Goal: Check status: Check status

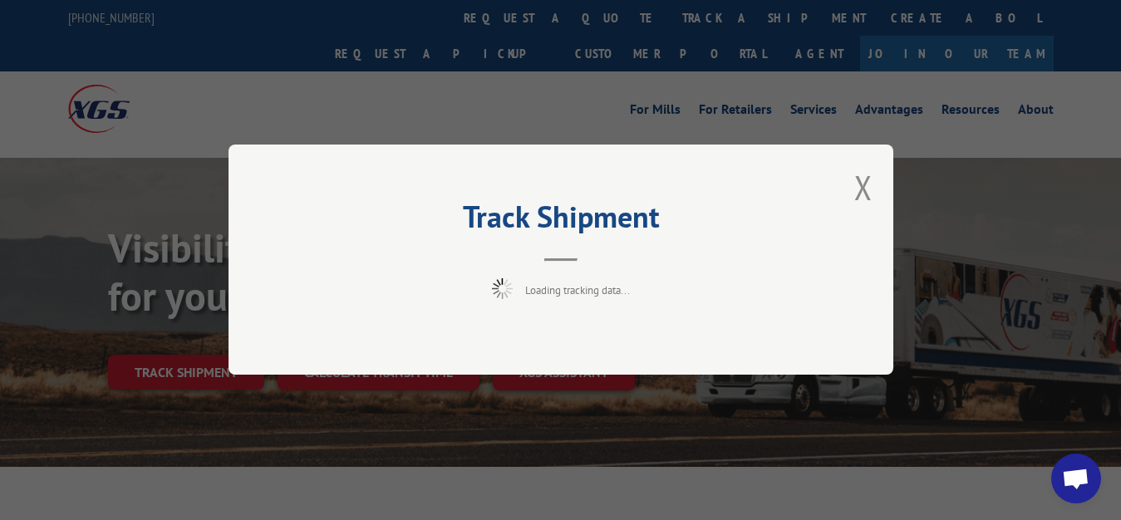
scroll to position [85, 0]
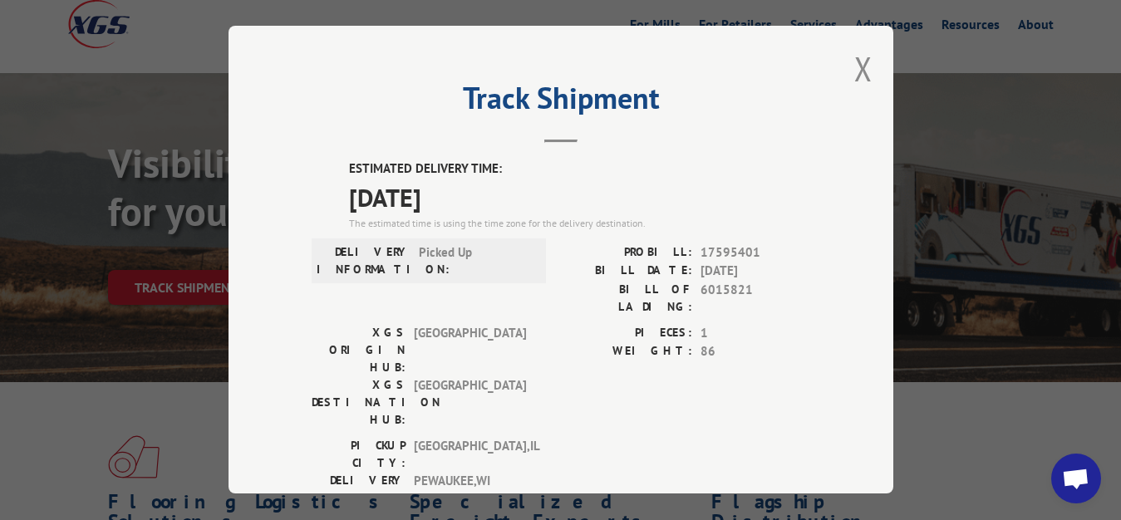
drag, startPoint x: 843, startPoint y: 57, endPoint x: 838, endPoint y: 72, distance: 16.6
click at [854, 59] on button "Close modal" at bounding box center [863, 69] width 18 height 44
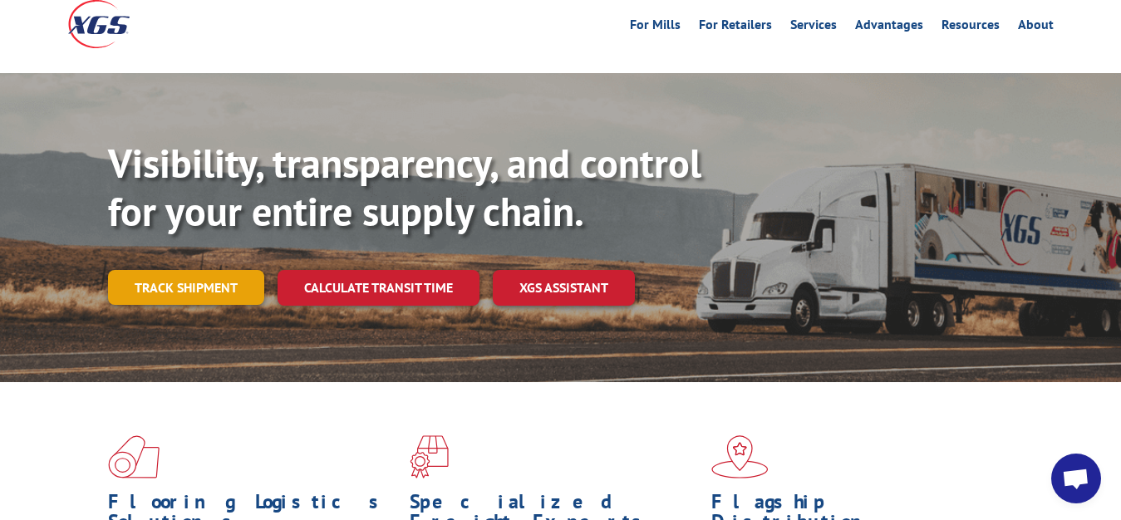
click at [118, 270] on link "Track shipment" at bounding box center [186, 287] width 156 height 35
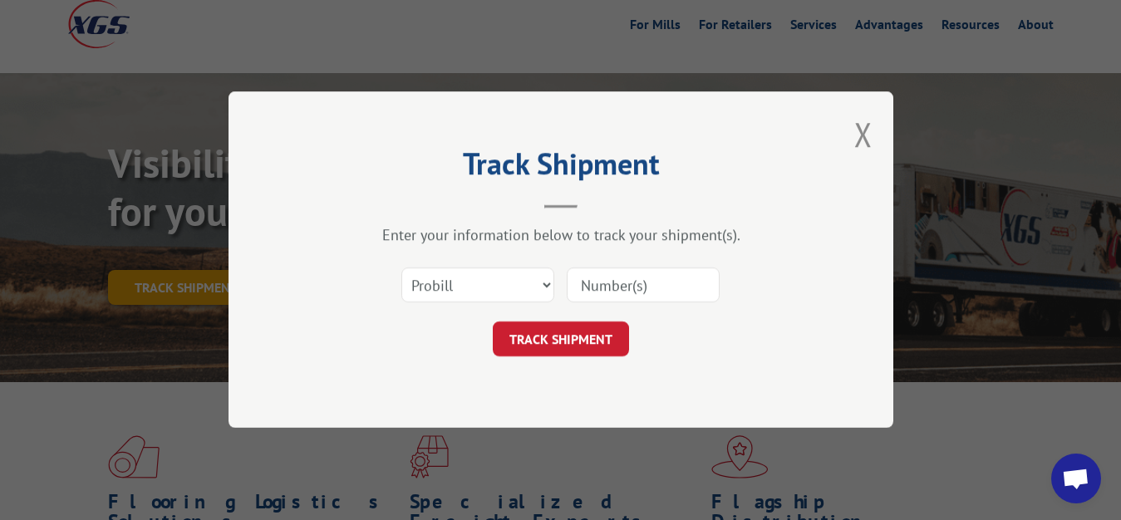
scroll to position [0, 0]
click at [401, 268] on select "Select category... Probill BOL PO" at bounding box center [477, 285] width 153 height 35
select select "bol"
click option "BOL" at bounding box center [0, 0] width 0 height 0
drag, startPoint x: 626, startPoint y: 276, endPoint x: 715, endPoint y: 118, distance: 180.8
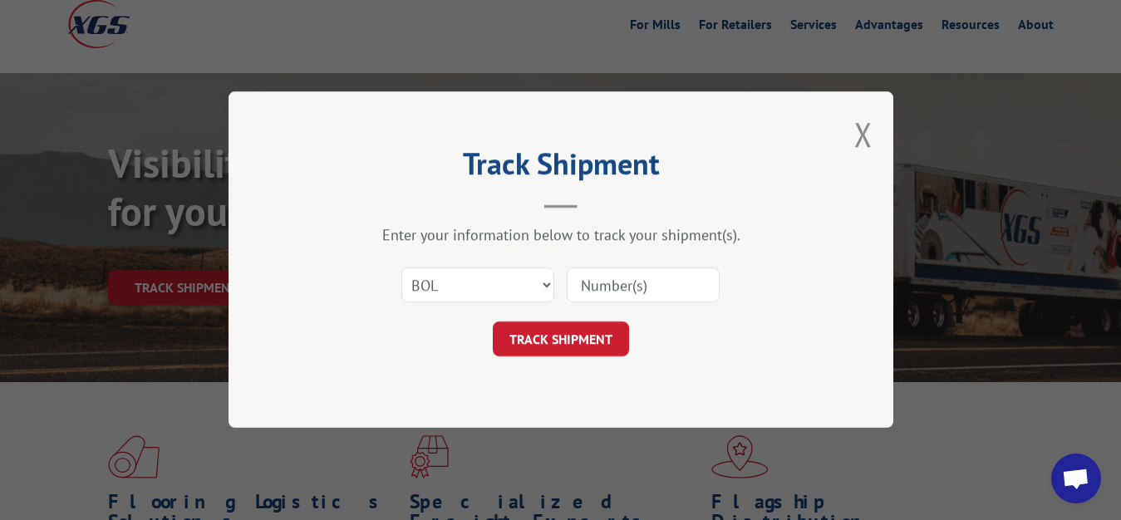
click at [715, 268] on input at bounding box center [643, 285] width 153 height 35
type input "6015823"
click button "TRACK SHIPMENT" at bounding box center [561, 339] width 136 height 35
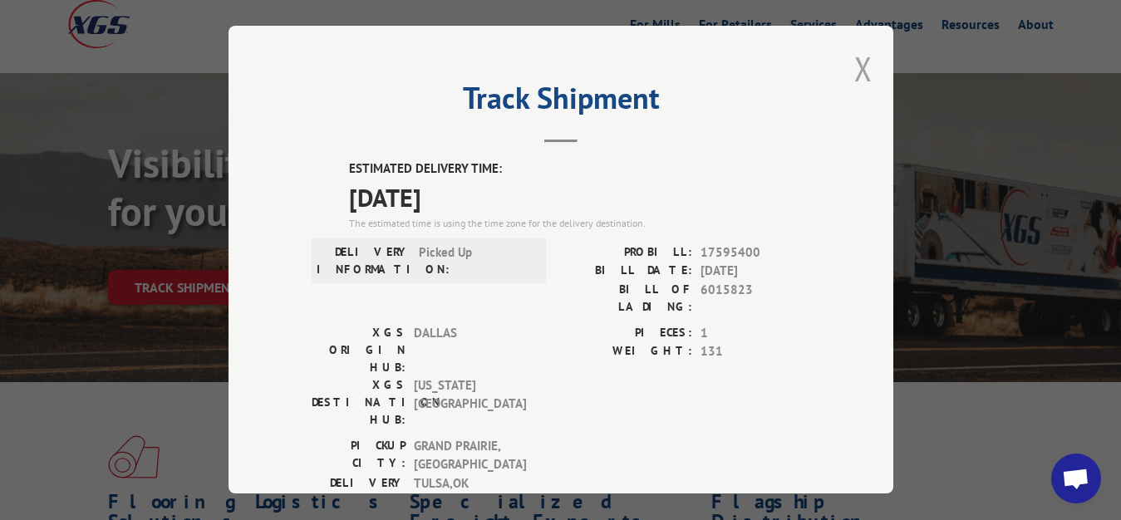
drag, startPoint x: 852, startPoint y: 64, endPoint x: 728, endPoint y: 156, distance: 154.4
click at [854, 64] on button "Close modal" at bounding box center [863, 69] width 18 height 44
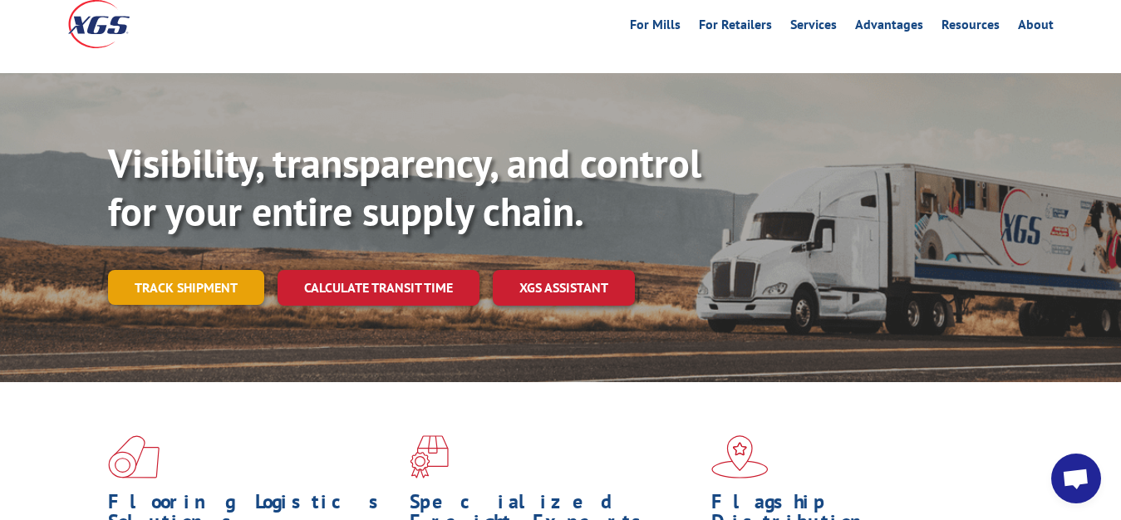
click at [207, 270] on link "Track shipment" at bounding box center [186, 287] width 156 height 35
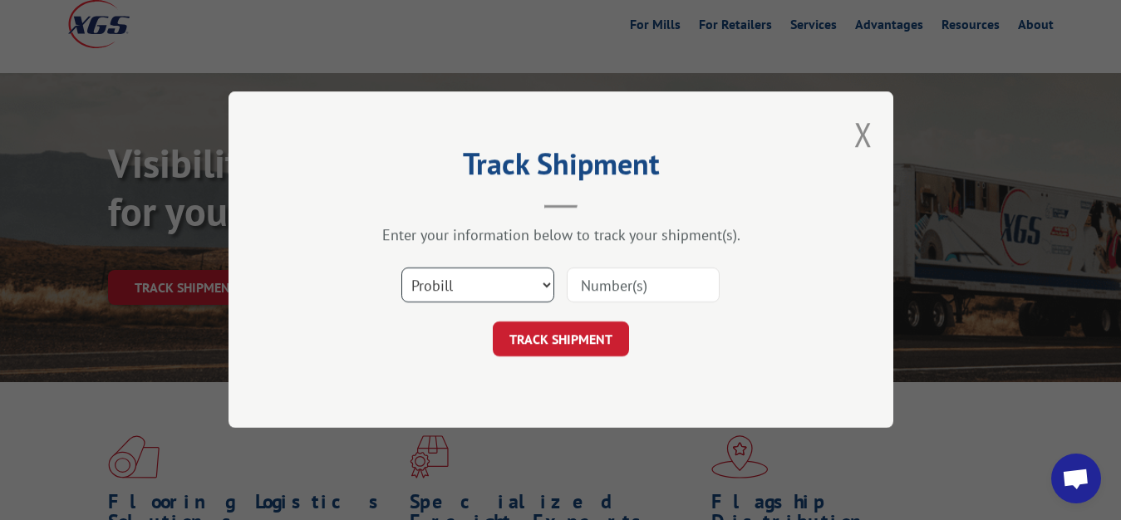
click at [401, 268] on select "Select category... Probill BOL PO" at bounding box center [477, 285] width 153 height 35
select select "bol"
click option "BOL" at bounding box center [0, 0] width 0 height 0
click at [584, 290] on input at bounding box center [643, 285] width 153 height 35
type input "6015822"
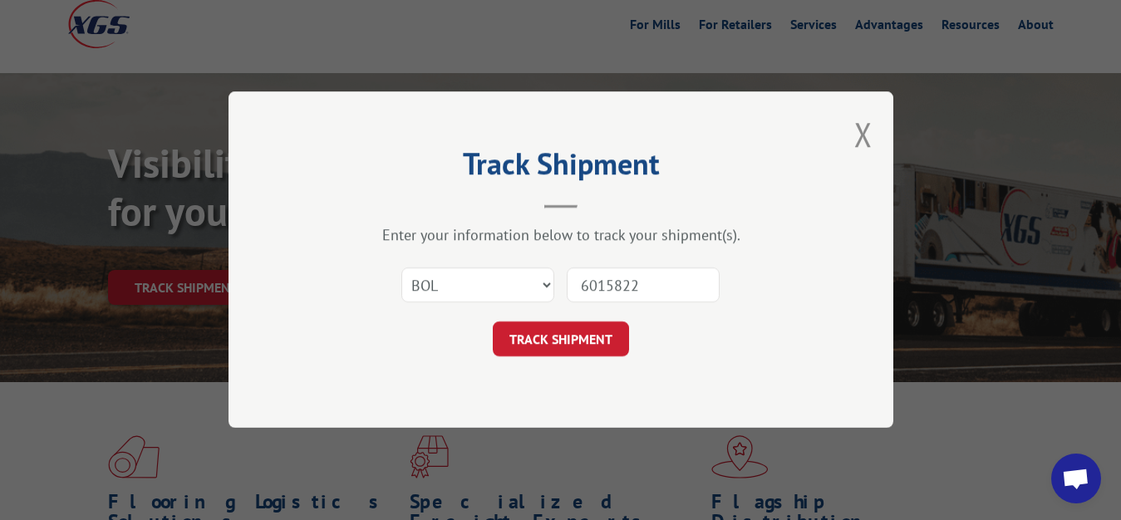
click button "TRACK SHIPMENT" at bounding box center [561, 339] width 136 height 35
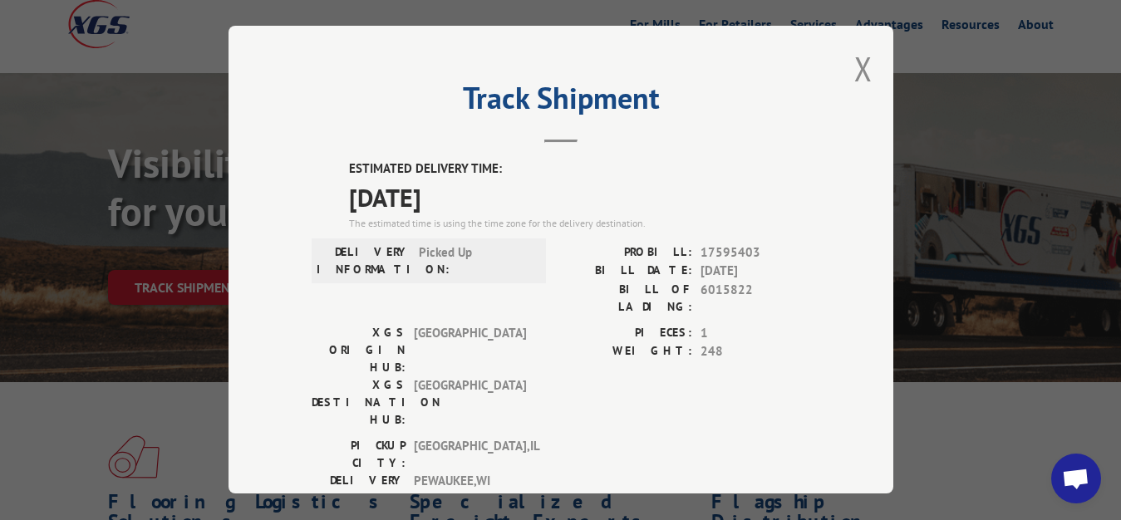
drag, startPoint x: 843, startPoint y: 61, endPoint x: 712, endPoint y: 159, distance: 163.9
click at [854, 66] on button "Close modal" at bounding box center [863, 69] width 18 height 44
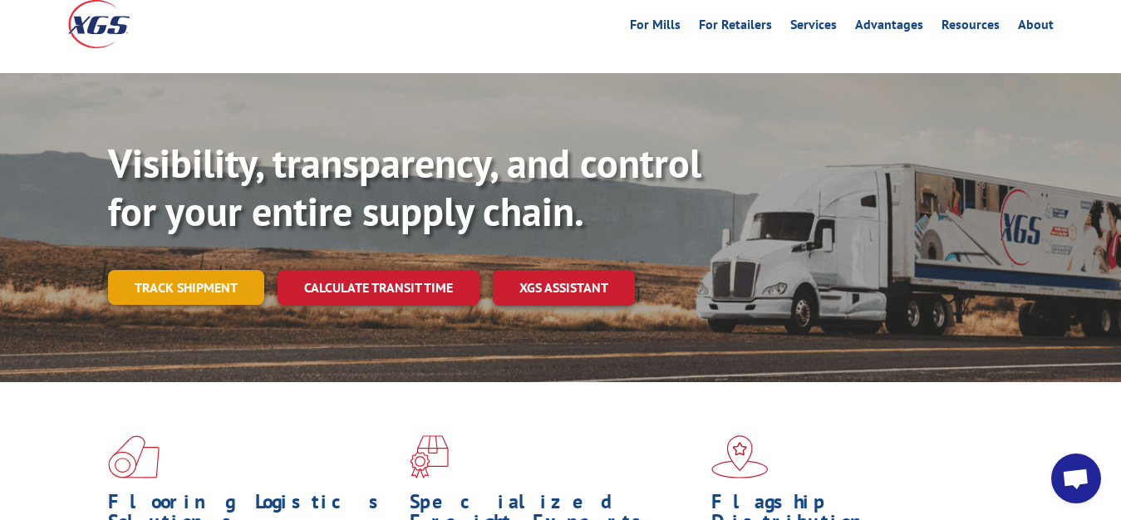
click at [152, 270] on link "Track shipment" at bounding box center [186, 287] width 156 height 35
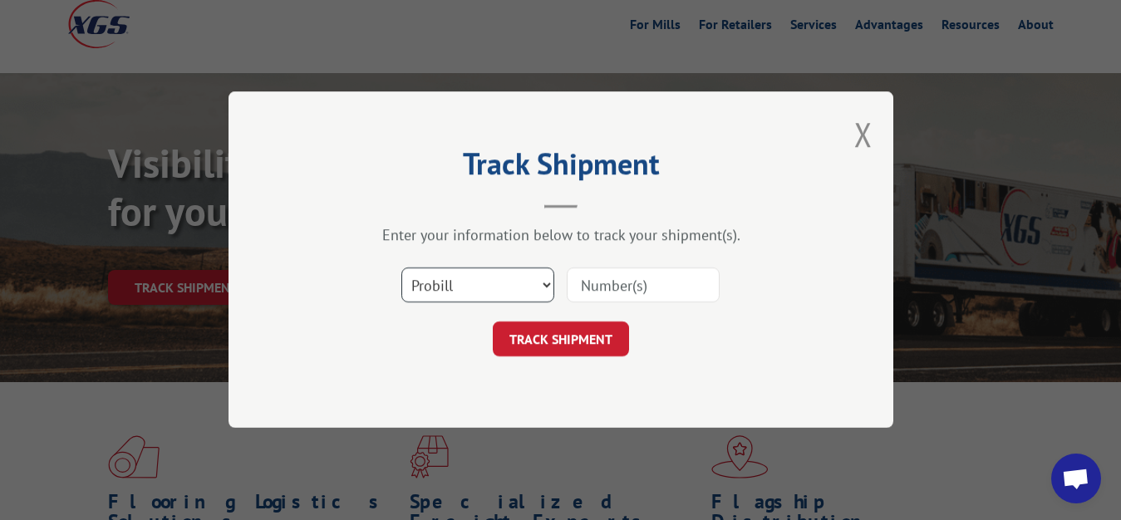
click at [401, 268] on select "Select category... Probill BOL PO" at bounding box center [477, 285] width 153 height 35
select select "bol"
click option "BOL" at bounding box center [0, 0] width 0 height 0
drag, startPoint x: 612, startPoint y: 279, endPoint x: 646, endPoint y: 178, distance: 107.2
click at [612, 278] on input at bounding box center [643, 285] width 153 height 35
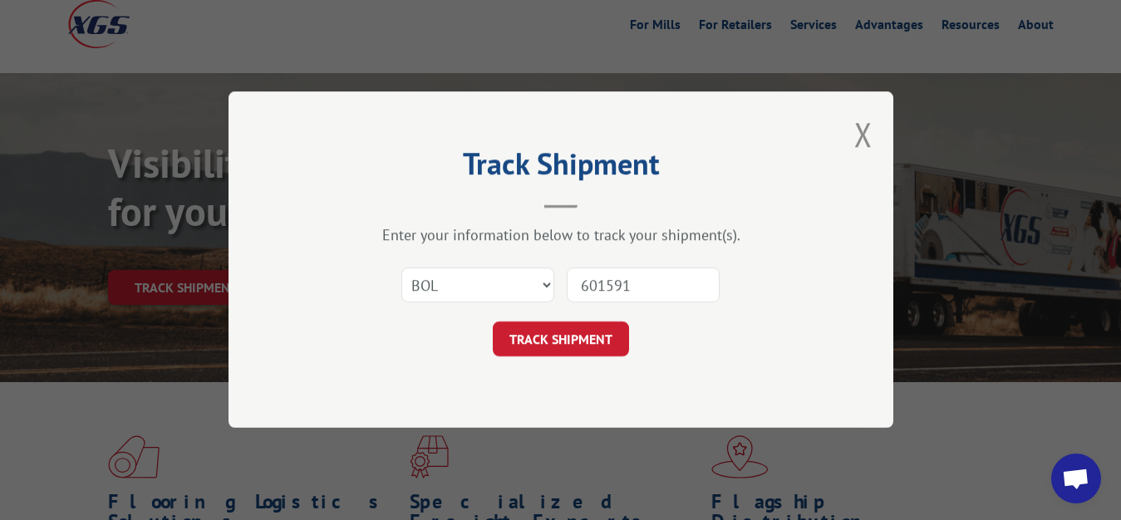
type input "6015914"
click button "TRACK SHIPMENT" at bounding box center [561, 339] width 136 height 35
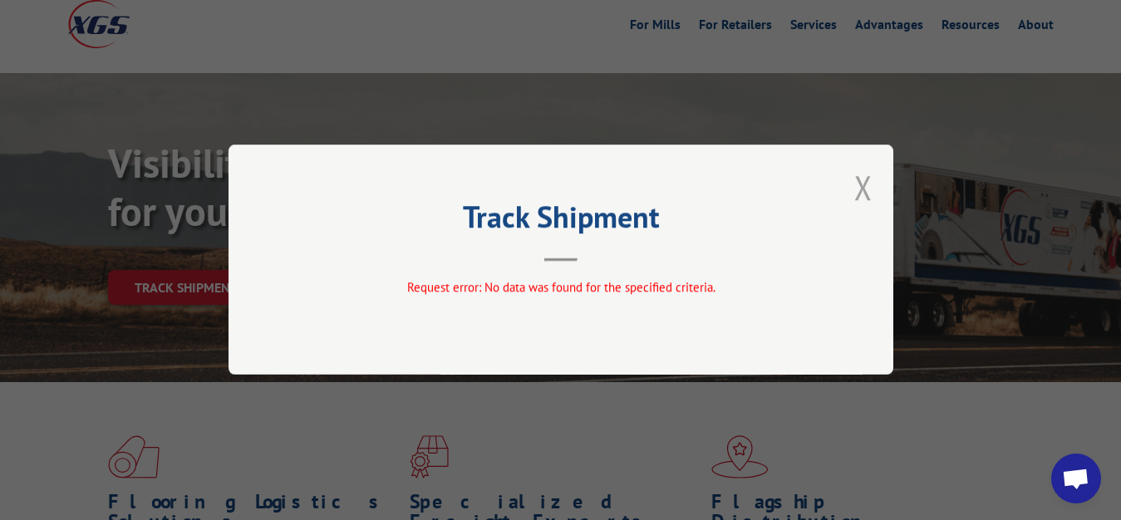
click at [859, 193] on button "Close modal" at bounding box center [863, 187] width 18 height 44
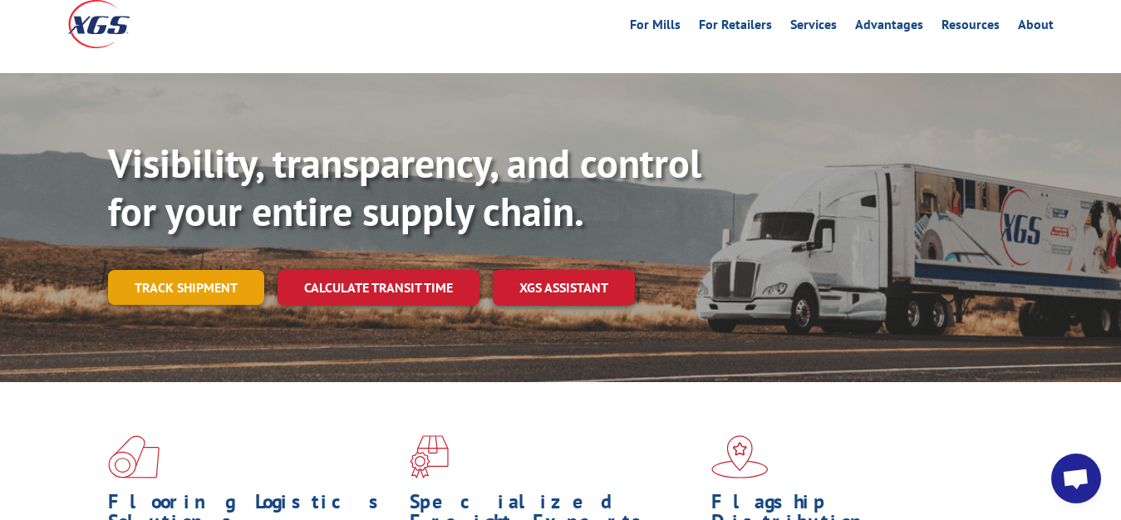
click at [179, 270] on link "Track shipment" at bounding box center [186, 287] width 156 height 35
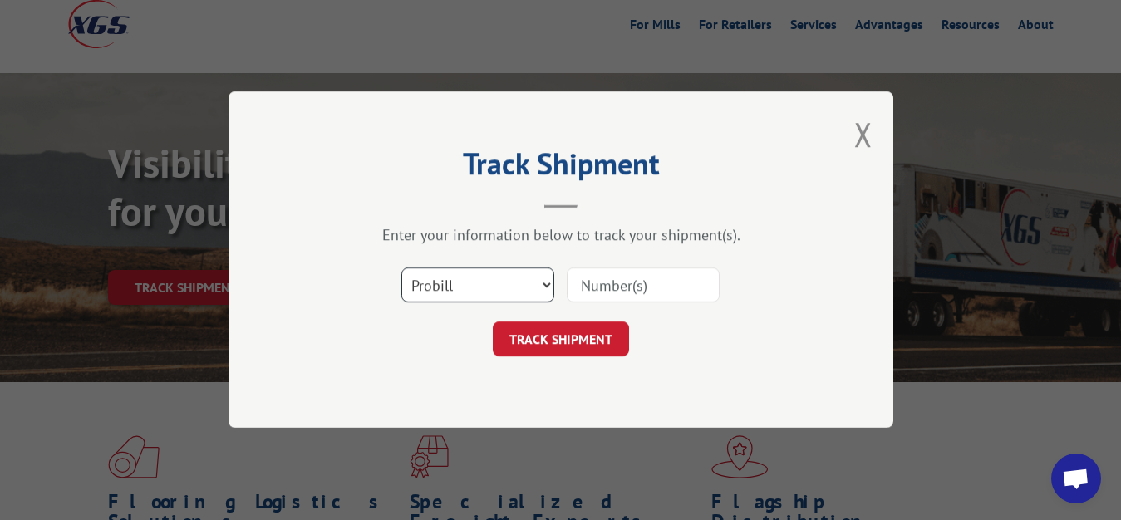
click at [401, 268] on select "Select category... Probill BOL PO" at bounding box center [477, 285] width 153 height 35
select select "bol"
click option "BOL" at bounding box center [0, 0] width 0 height 0
click at [606, 280] on input at bounding box center [643, 285] width 153 height 35
type input "6015914"
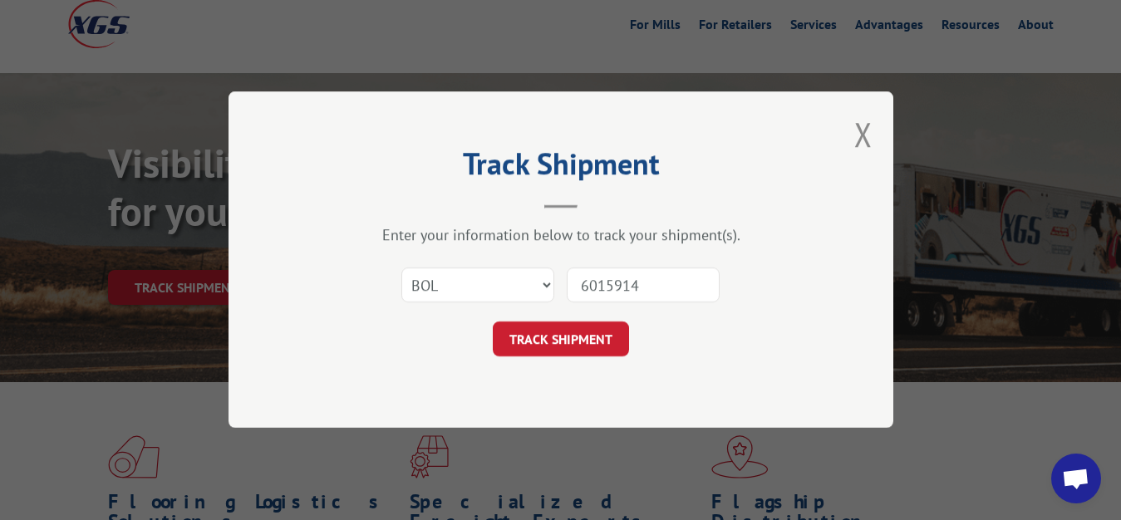
click button "TRACK SHIPMENT" at bounding box center [561, 339] width 136 height 35
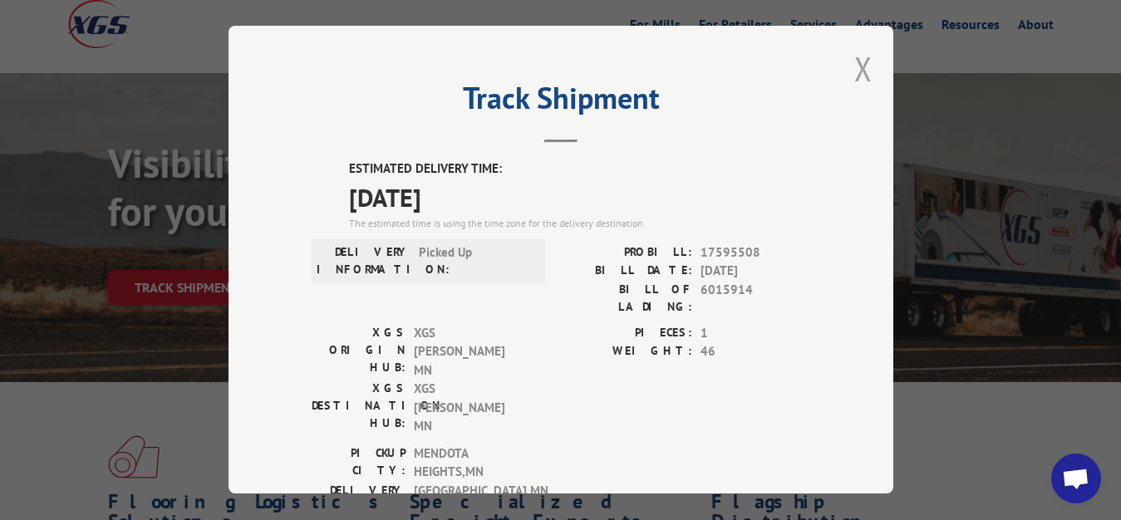
click at [854, 61] on button "Close modal" at bounding box center [863, 69] width 18 height 44
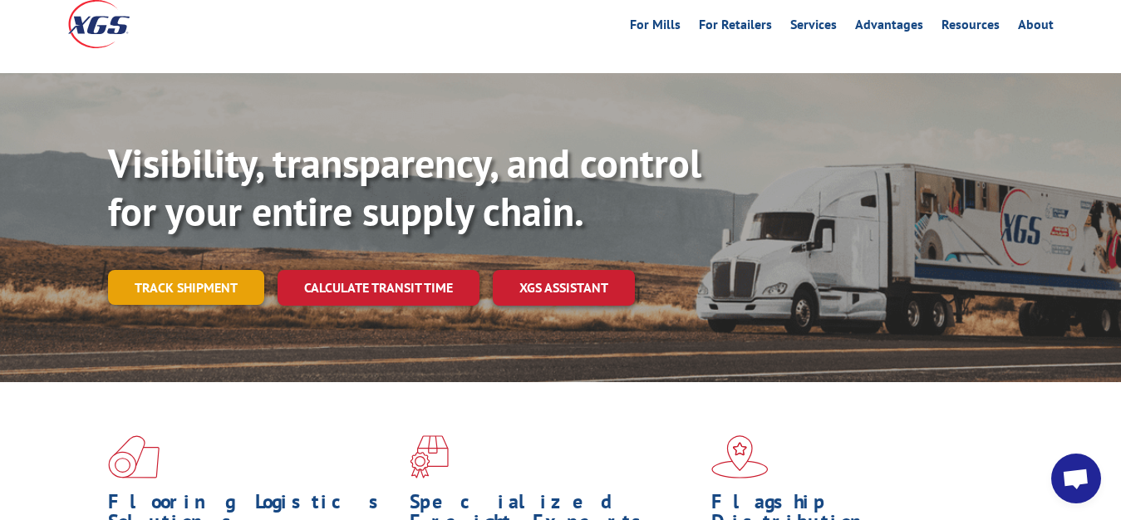
click at [117, 270] on link "Track shipment" at bounding box center [186, 287] width 156 height 35
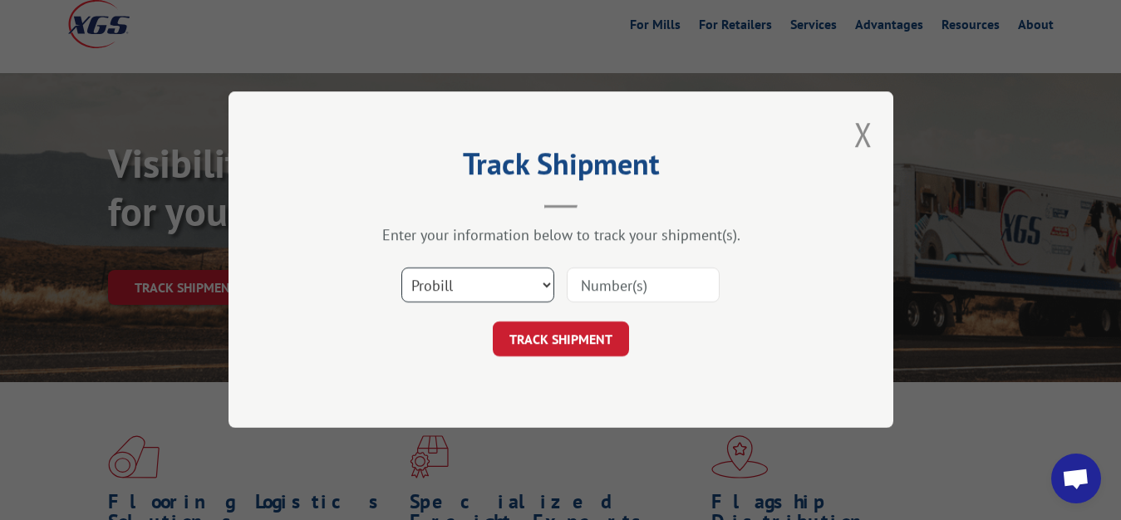
click at [401, 268] on select "Select category... Probill BOL PO" at bounding box center [477, 285] width 153 height 35
select select "bol"
click option "BOL" at bounding box center [0, 0] width 0 height 0
drag, startPoint x: 594, startPoint y: 278, endPoint x: 628, endPoint y: 199, distance: 86.7
click at [594, 276] on input at bounding box center [643, 285] width 153 height 35
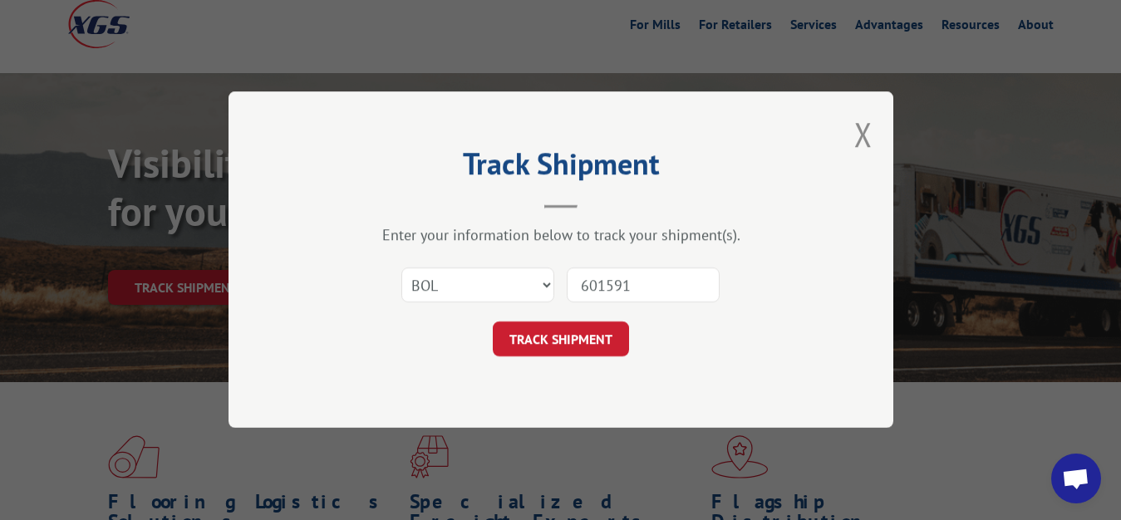
type input "6015910"
click button "TRACK SHIPMENT" at bounding box center [561, 339] width 136 height 35
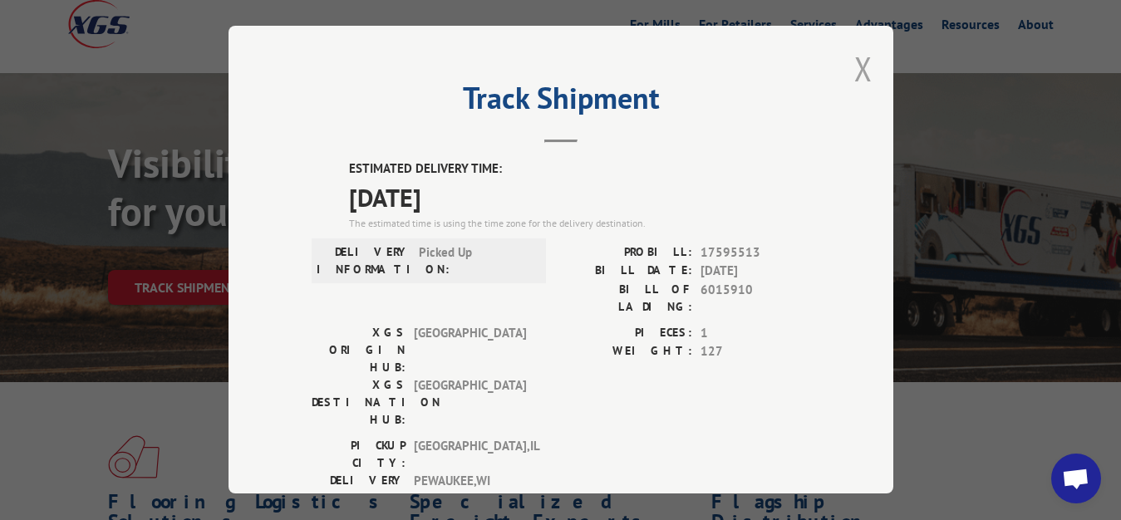
click at [854, 63] on button "Close modal" at bounding box center [863, 69] width 18 height 44
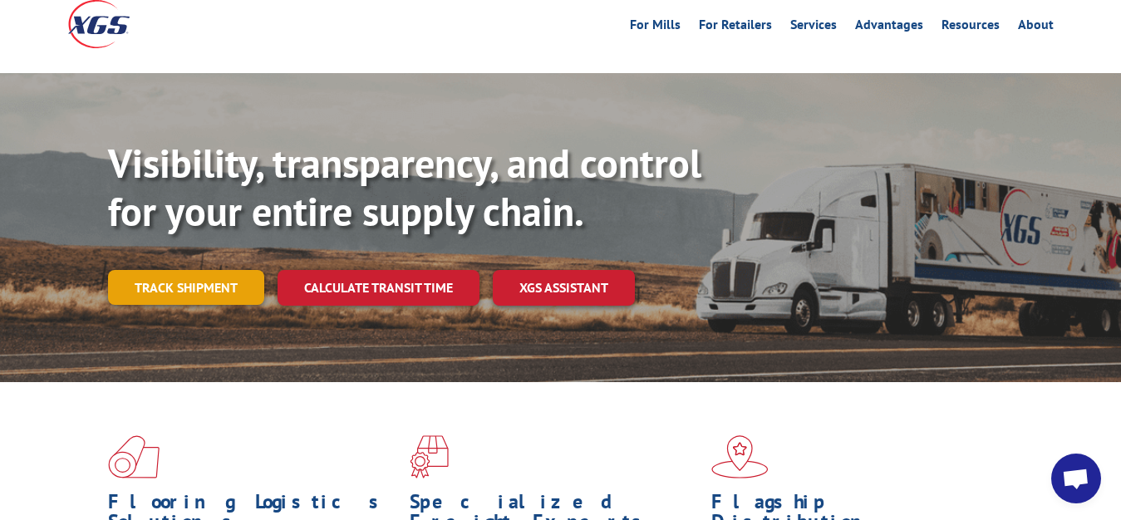
click at [198, 270] on link "Track shipment" at bounding box center [186, 287] width 156 height 35
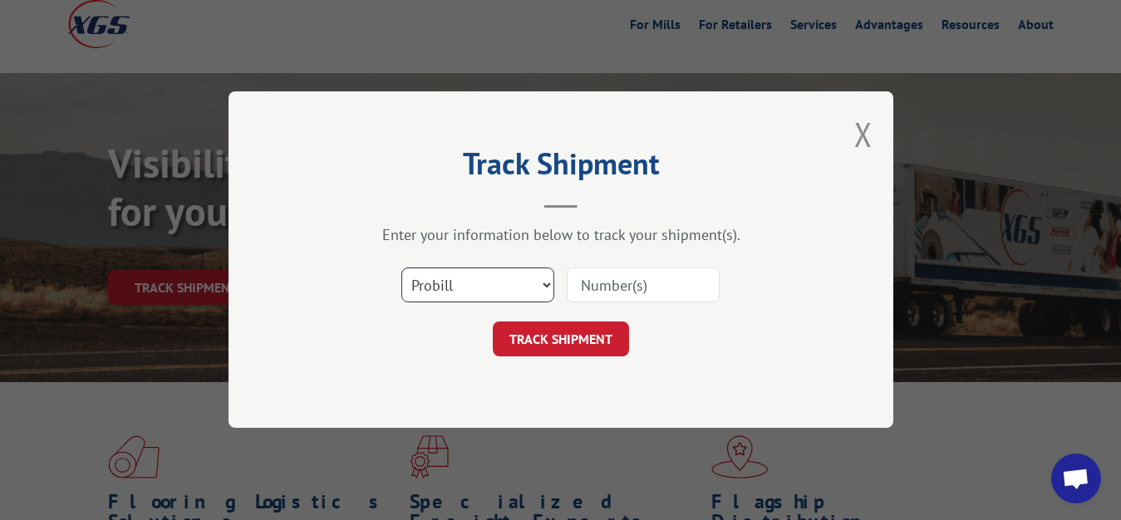
click at [401, 268] on select "Select category... Probill BOL PO" at bounding box center [477, 285] width 153 height 35
select select "bol"
click option "BOL" at bounding box center [0, 0] width 0 height 0
drag, startPoint x: 617, startPoint y: 276, endPoint x: 650, endPoint y: 186, distance: 95.4
click at [617, 273] on input at bounding box center [643, 285] width 153 height 35
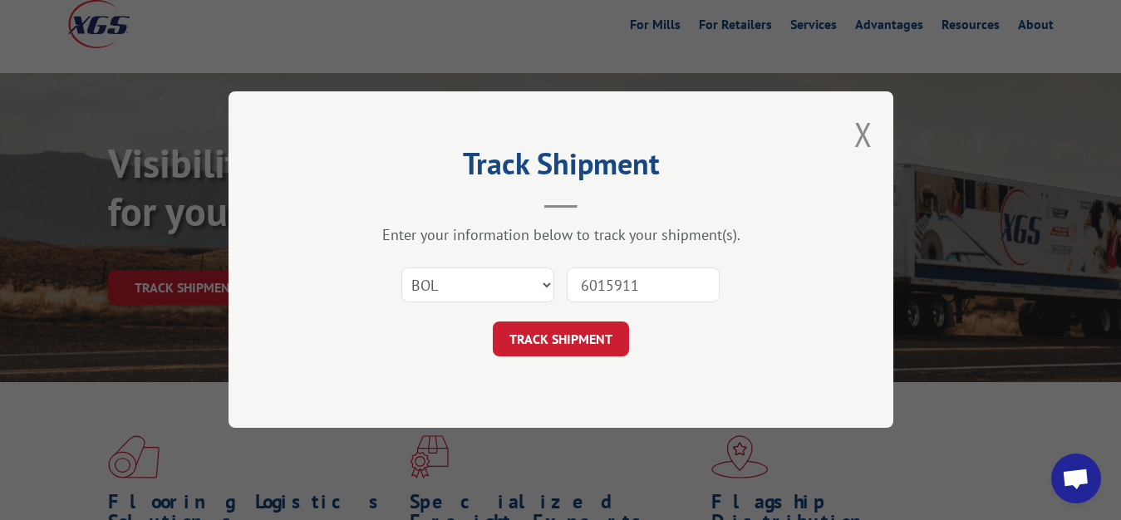
type input "6015911"
click button "TRACK SHIPMENT" at bounding box center [561, 339] width 136 height 35
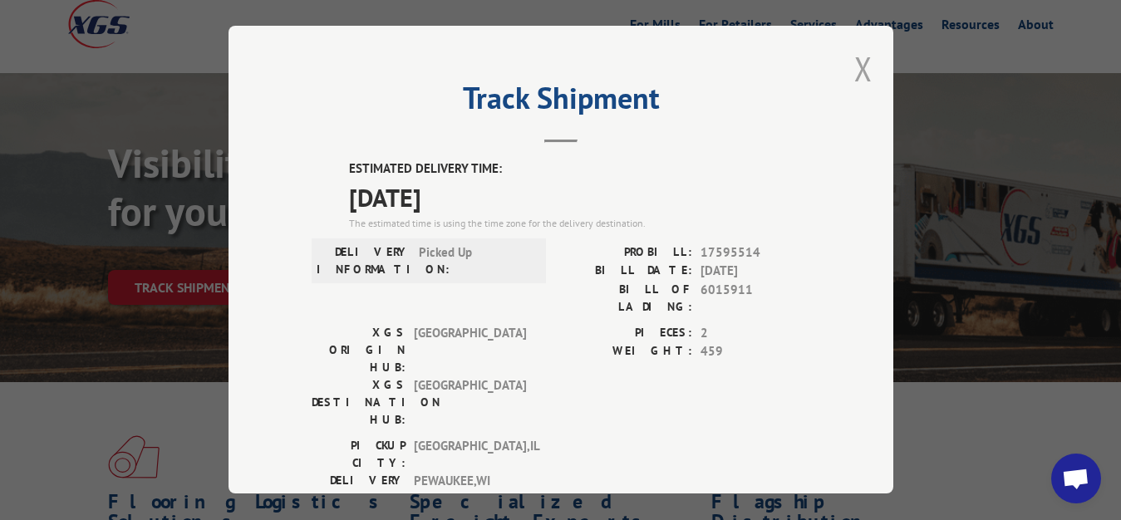
click at [854, 68] on button "Close modal" at bounding box center [863, 69] width 18 height 44
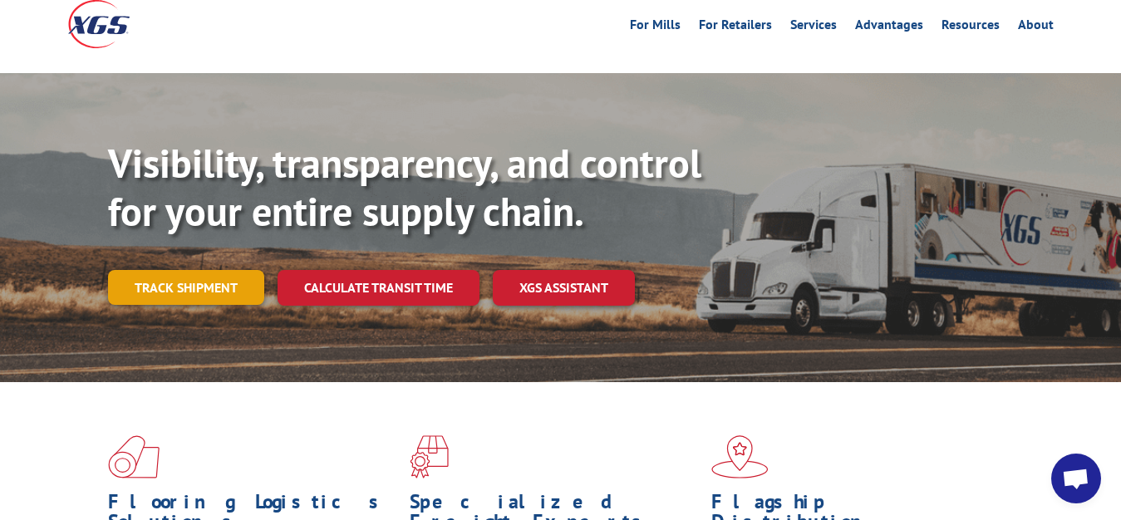
click at [190, 270] on link "Track shipment" at bounding box center [186, 287] width 156 height 35
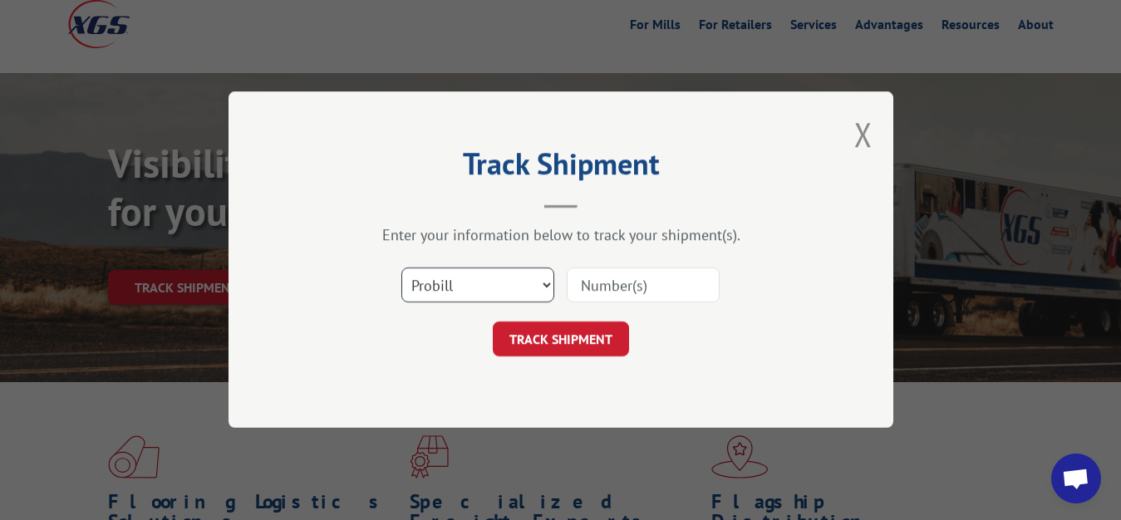
click at [401, 268] on select "Select category... Probill BOL PO" at bounding box center [477, 285] width 153 height 35
select select "bol"
click option "BOL" at bounding box center [0, 0] width 0 height 0
drag, startPoint x: 596, startPoint y: 291, endPoint x: 628, endPoint y: 248, distance: 53.3
click at [596, 289] on input at bounding box center [643, 285] width 153 height 35
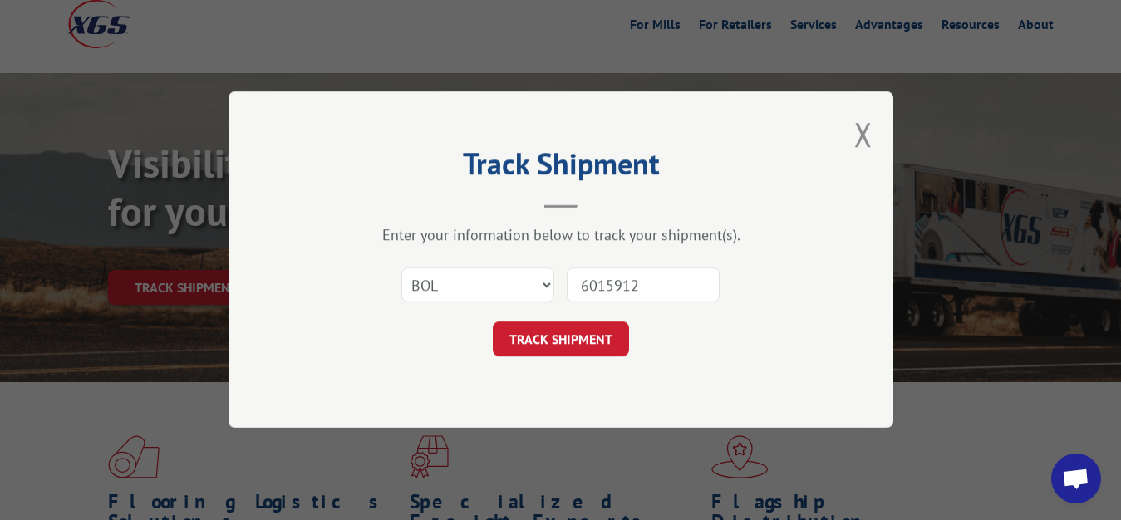
type input "6015912"
click button "TRACK SHIPMENT" at bounding box center [561, 339] width 136 height 35
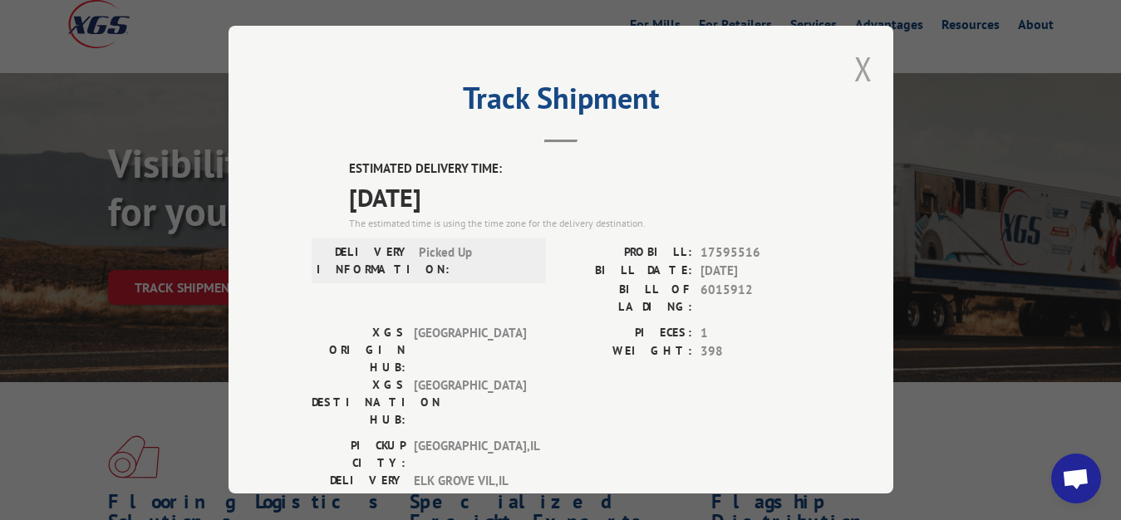
click at [854, 60] on button "Close modal" at bounding box center [863, 69] width 18 height 44
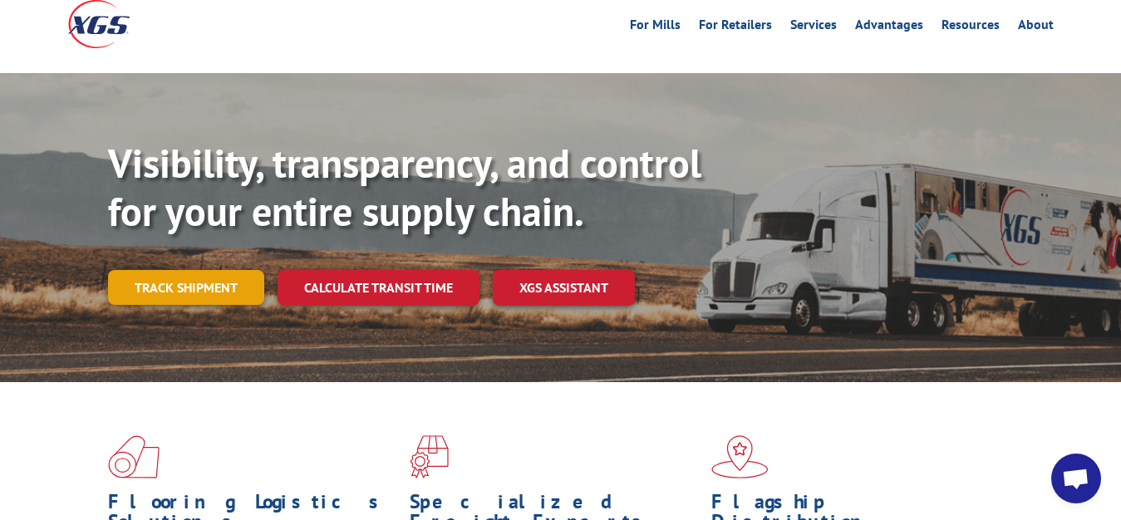
click at [203, 270] on link "Track shipment" at bounding box center [186, 287] width 156 height 35
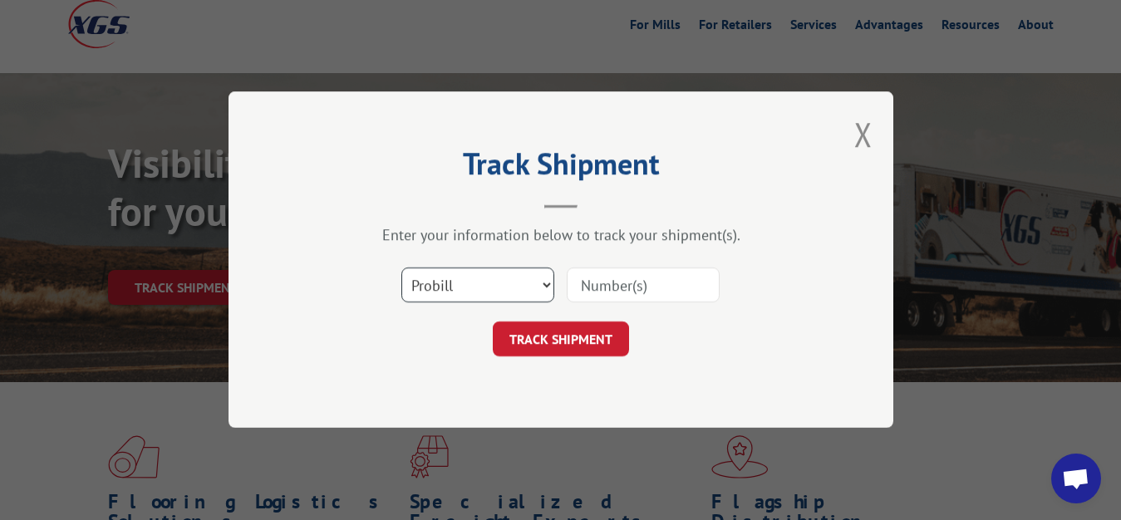
click at [401, 268] on select "Select category... Probill BOL PO" at bounding box center [477, 285] width 153 height 35
select select "bol"
click option "BOL" at bounding box center [0, 0] width 0 height 0
drag, startPoint x: 606, startPoint y: 288, endPoint x: 663, endPoint y: 214, distance: 94.2
click at [607, 282] on input at bounding box center [643, 285] width 153 height 35
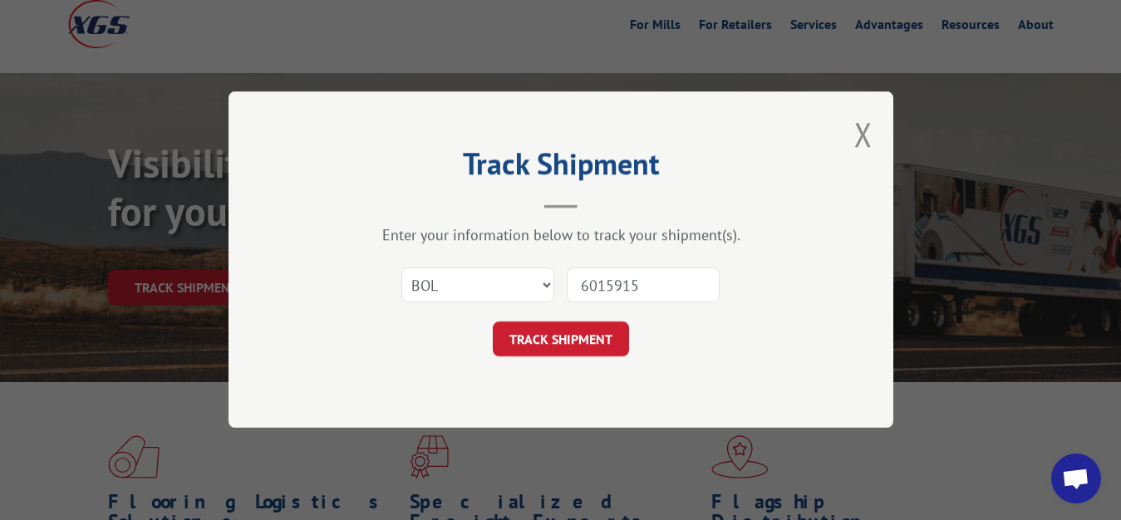
type input "6015915"
click button "TRACK SHIPMENT" at bounding box center [561, 339] width 136 height 35
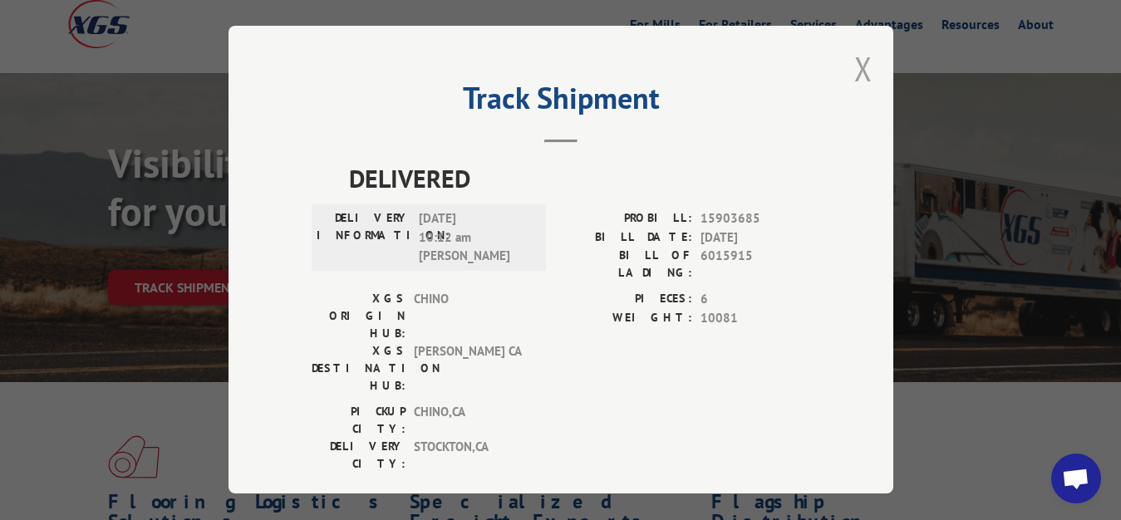
click at [854, 67] on button "Close modal" at bounding box center [863, 69] width 18 height 44
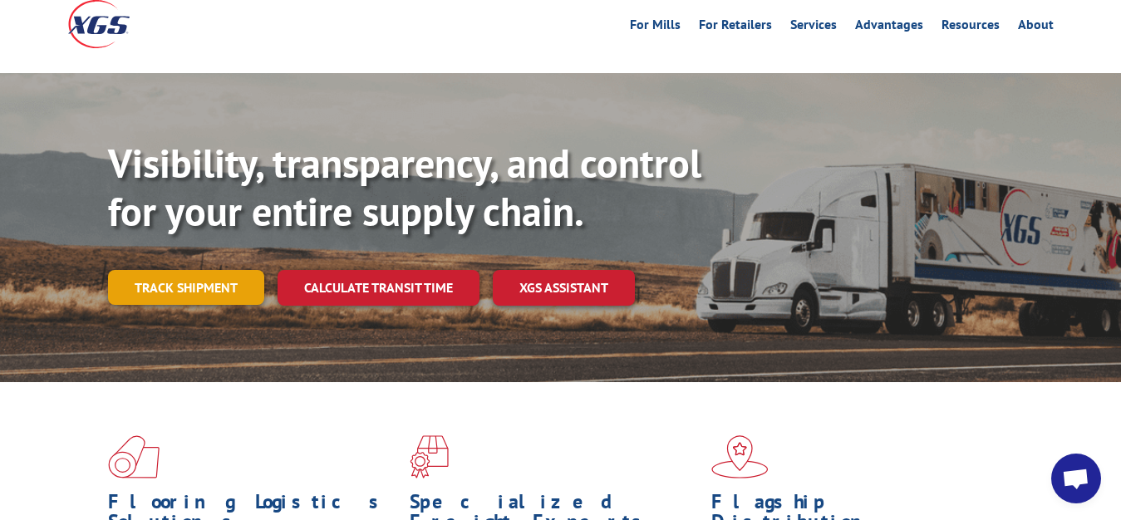
click at [170, 270] on link "Track shipment" at bounding box center [186, 287] width 156 height 35
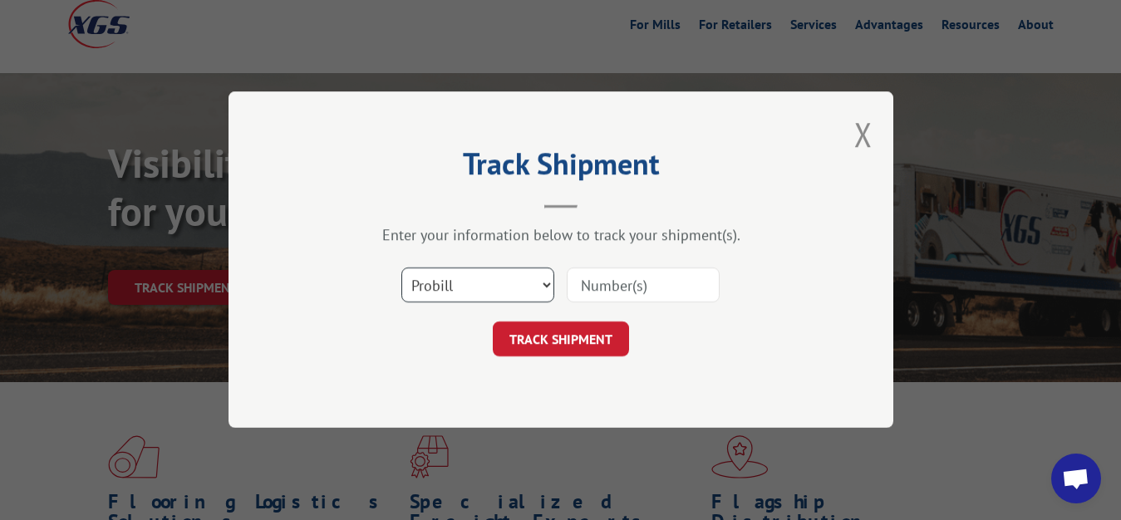
click at [401, 268] on select "Select category... Probill BOL PO" at bounding box center [477, 285] width 153 height 35
select select "bol"
click option "BOL" at bounding box center [0, 0] width 0 height 0
drag, startPoint x: 631, startPoint y: 276, endPoint x: 643, endPoint y: 205, distance: 71.6
click at [631, 273] on input at bounding box center [643, 285] width 153 height 35
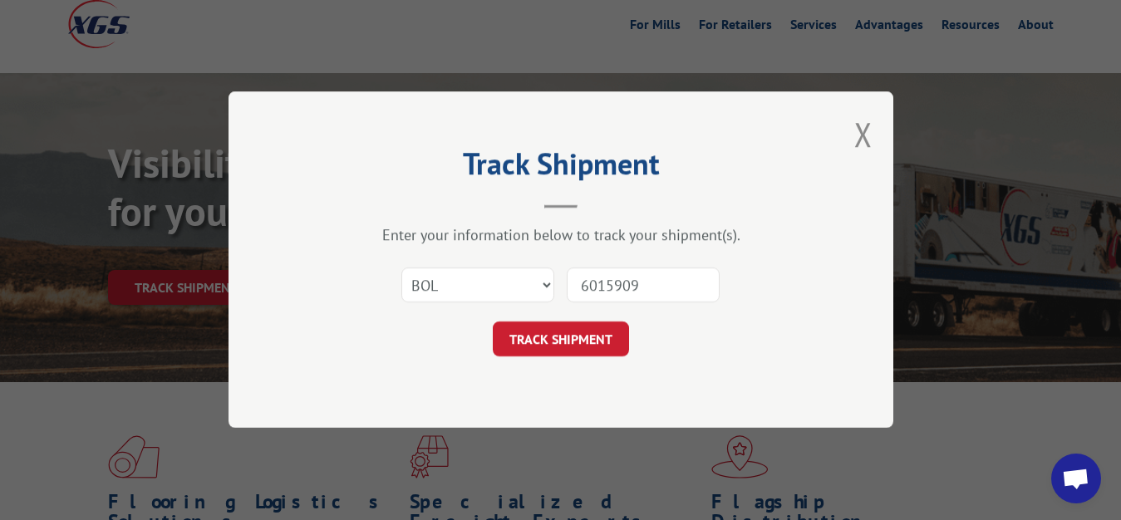
type input "6015909"
click button "TRACK SHIPMENT" at bounding box center [561, 339] width 136 height 35
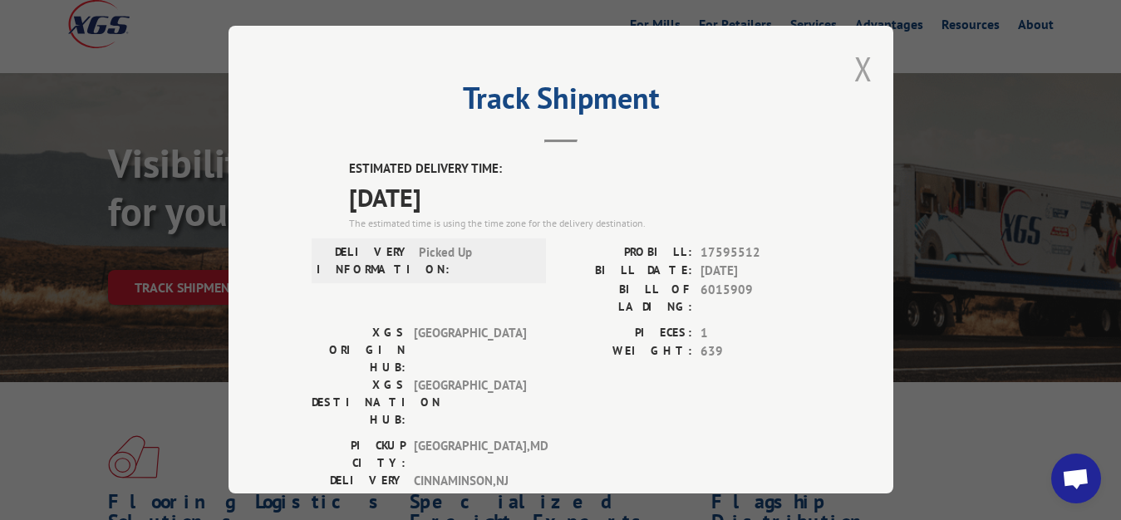
click at [854, 68] on button "Close modal" at bounding box center [863, 69] width 18 height 44
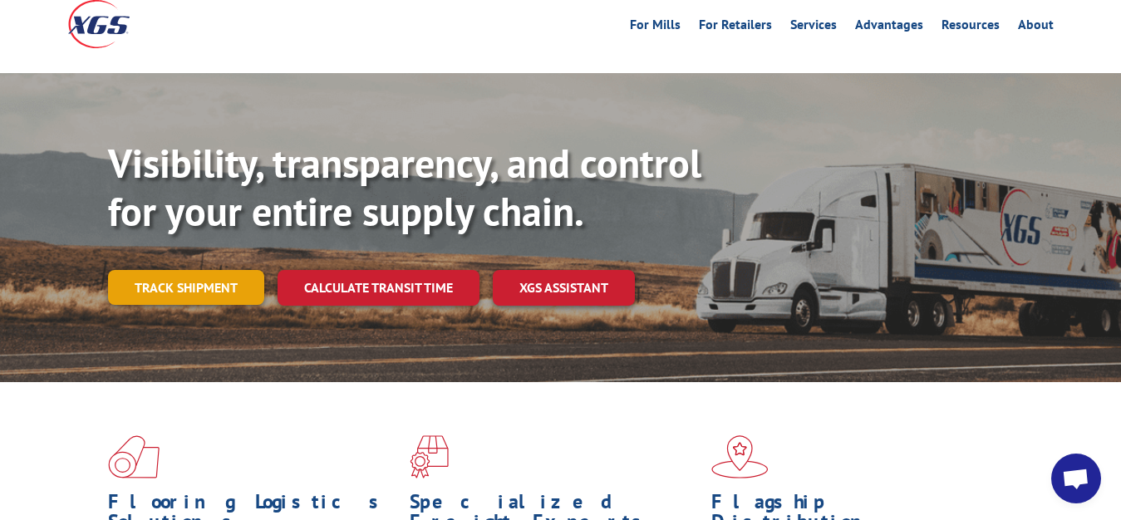
click at [199, 270] on link "Track shipment" at bounding box center [186, 287] width 156 height 35
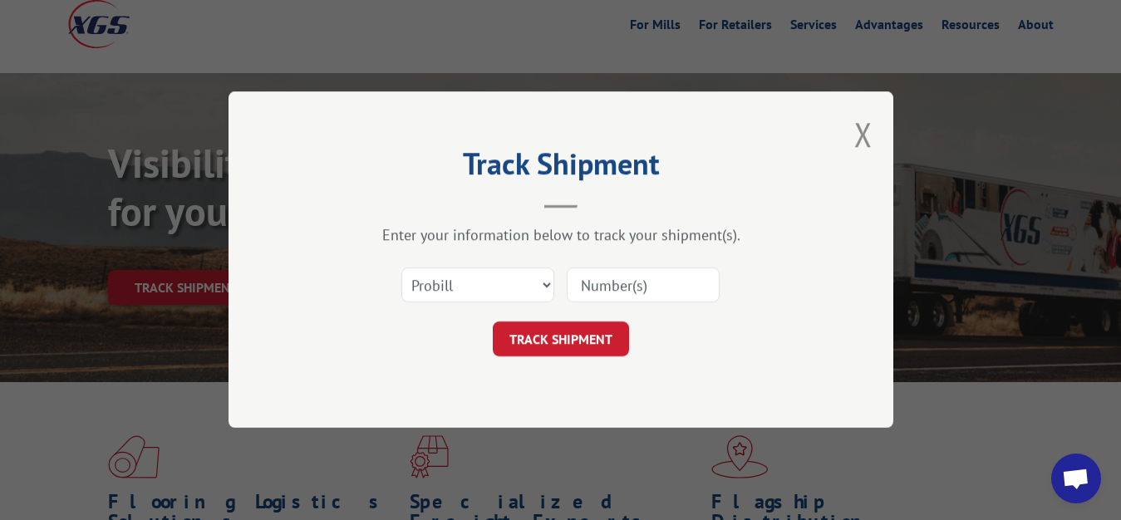
click at [446, 267] on div "Select category... Probill BOL PO" at bounding box center [561, 285] width 499 height 55
click at [401, 268] on select "Select category... Probill BOL PO" at bounding box center [477, 285] width 153 height 35
select select "bol"
click option "BOL" at bounding box center [0, 0] width 0 height 0
drag, startPoint x: 582, startPoint y: 287, endPoint x: 641, endPoint y: 208, distance: 99.0
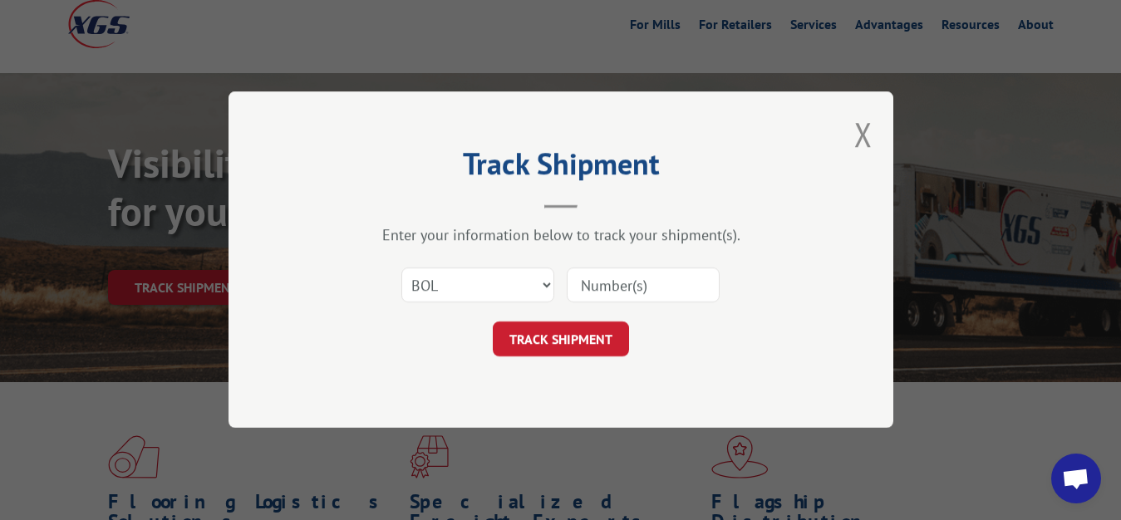
click at [602, 268] on input at bounding box center [643, 285] width 153 height 35
type input "6015913"
click button "TRACK SHIPMENT" at bounding box center [561, 339] width 136 height 35
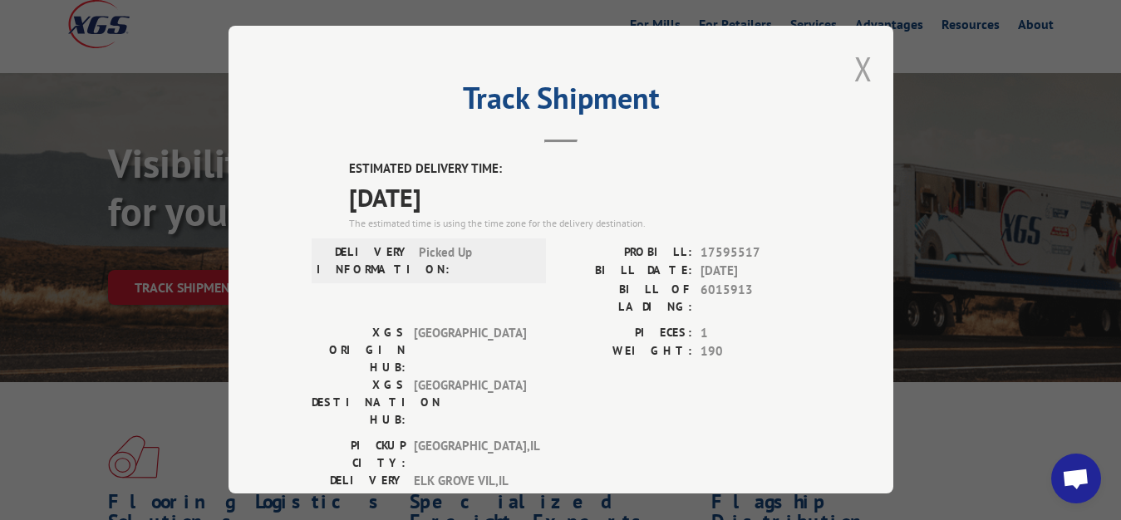
click at [854, 70] on button "Close modal" at bounding box center [863, 69] width 18 height 44
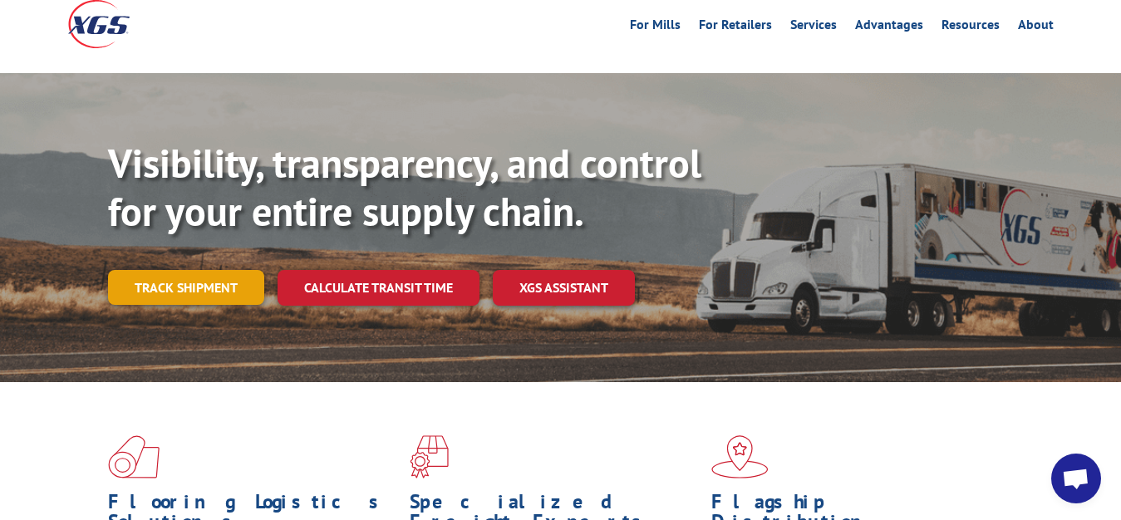
click at [179, 270] on link "Track shipment" at bounding box center [186, 287] width 156 height 35
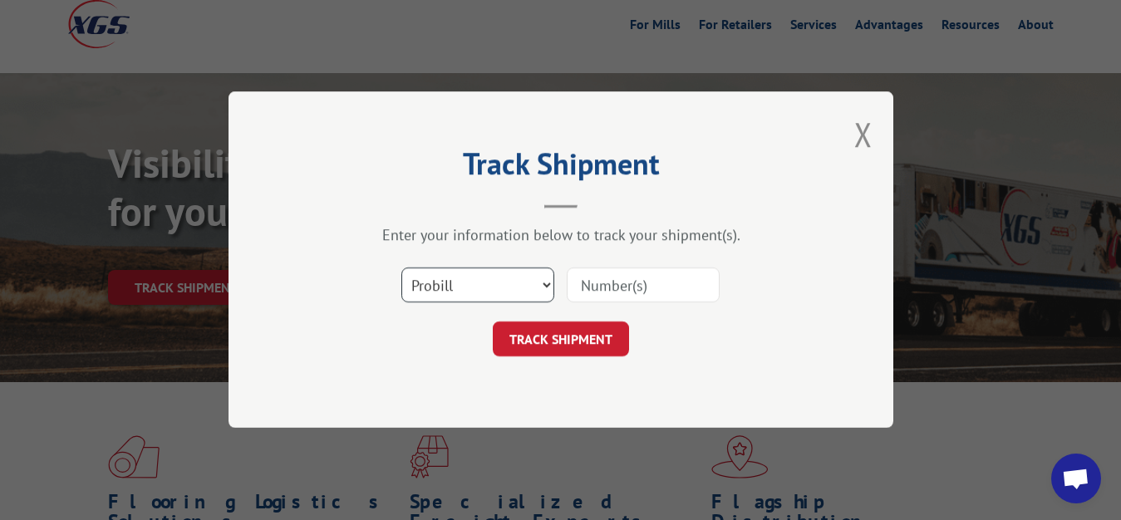
click at [401, 268] on select "Select category... Probill BOL PO" at bounding box center [477, 285] width 153 height 35
select select "bol"
click option "BOL" at bounding box center [0, 0] width 0 height 0
click at [622, 287] on input at bounding box center [643, 285] width 153 height 35
type input "6015916"
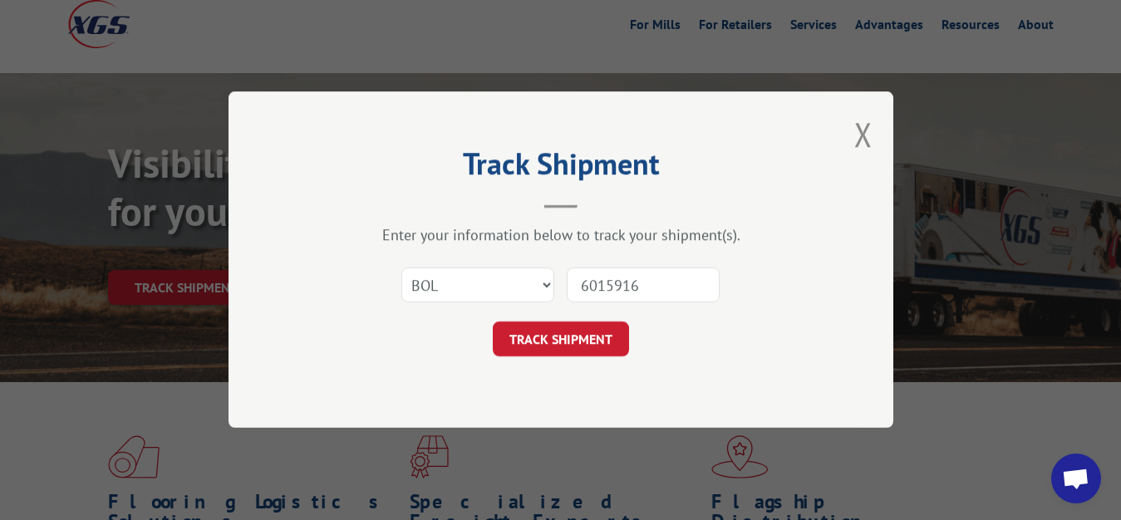
click button "TRACK SHIPMENT" at bounding box center [561, 339] width 136 height 35
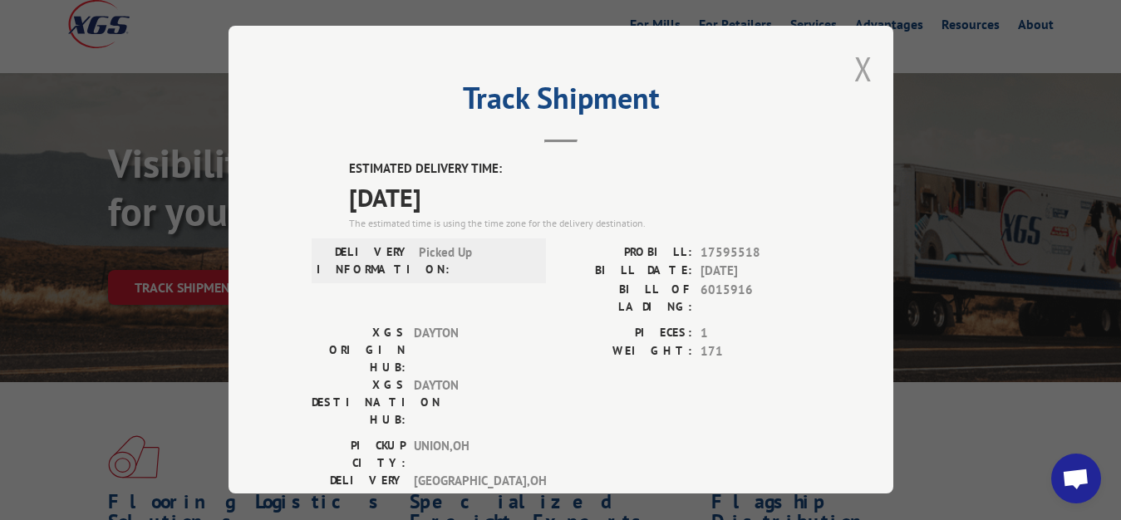
click at [854, 62] on button "Close modal" at bounding box center [863, 69] width 18 height 44
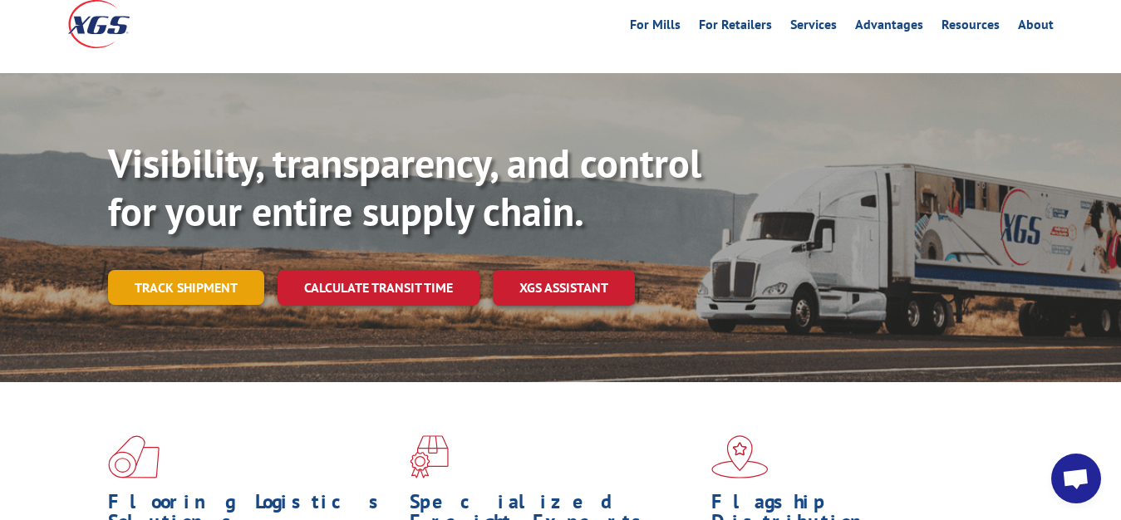
click at [190, 270] on link "Track shipment" at bounding box center [186, 287] width 156 height 35
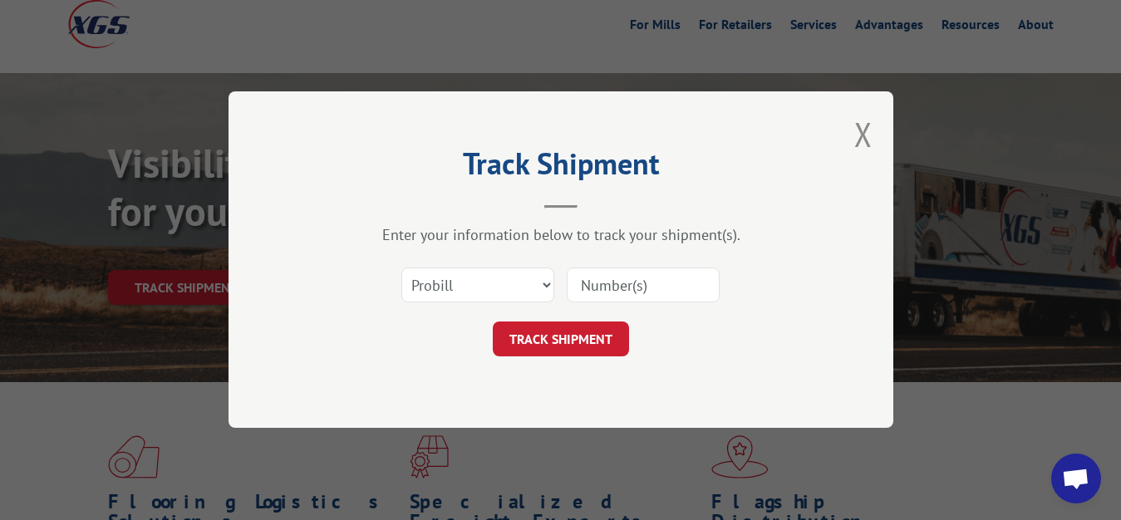
click at [439, 268] on div "Select category... Probill BOL PO" at bounding box center [477, 286] width 151 height 38
click at [401, 268] on select "Select category... Probill BOL PO" at bounding box center [477, 285] width 153 height 35
select select "bol"
click option "BOL" at bounding box center [0, 0] width 0 height 0
drag, startPoint x: 585, startPoint y: 292, endPoint x: 610, endPoint y: 229, distance: 67.9
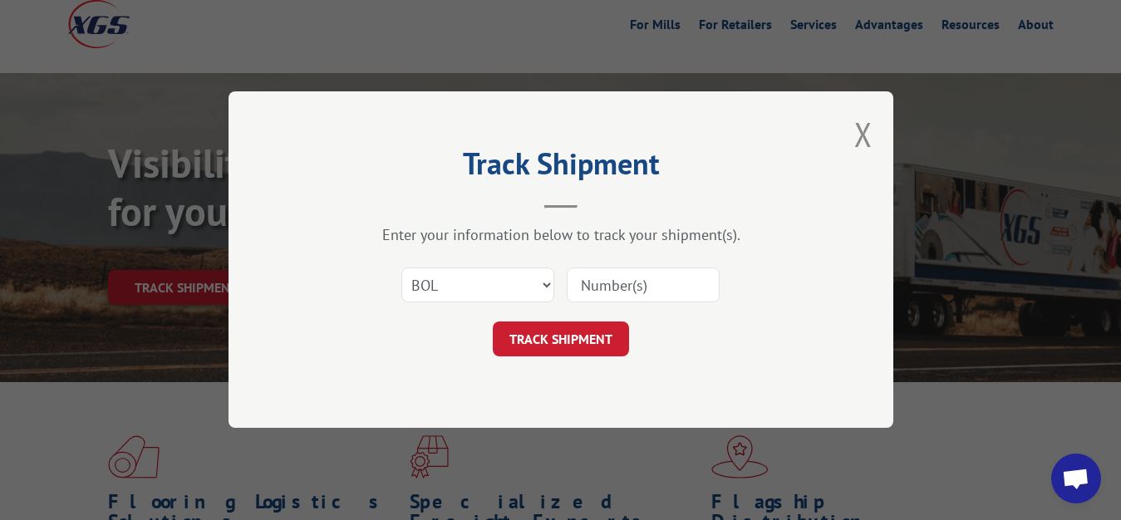
click at [585, 291] on input at bounding box center [643, 285] width 153 height 35
type input "6015917"
click button "TRACK SHIPMENT" at bounding box center [561, 339] width 136 height 35
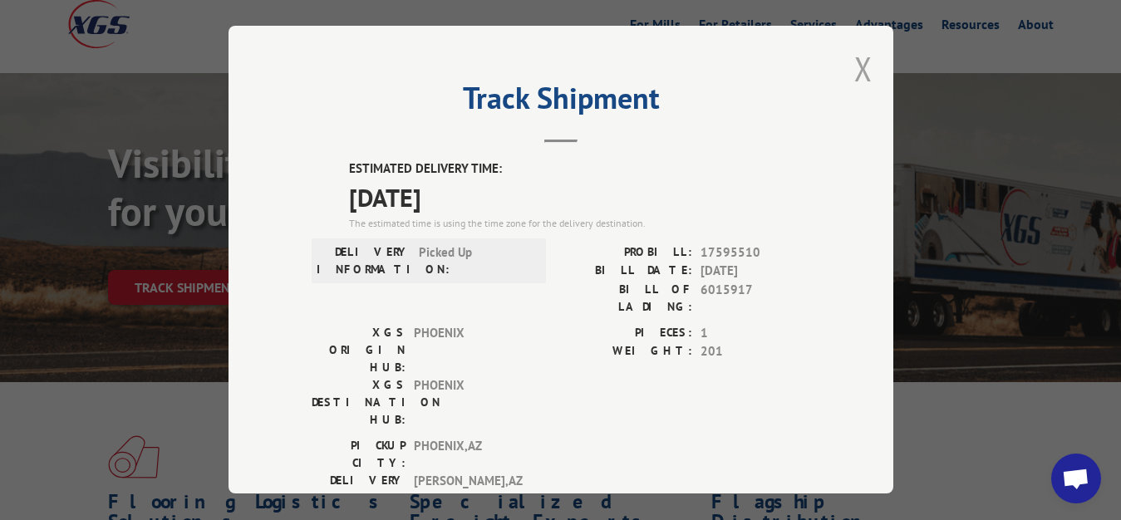
click at [854, 65] on button "Close modal" at bounding box center [863, 69] width 18 height 44
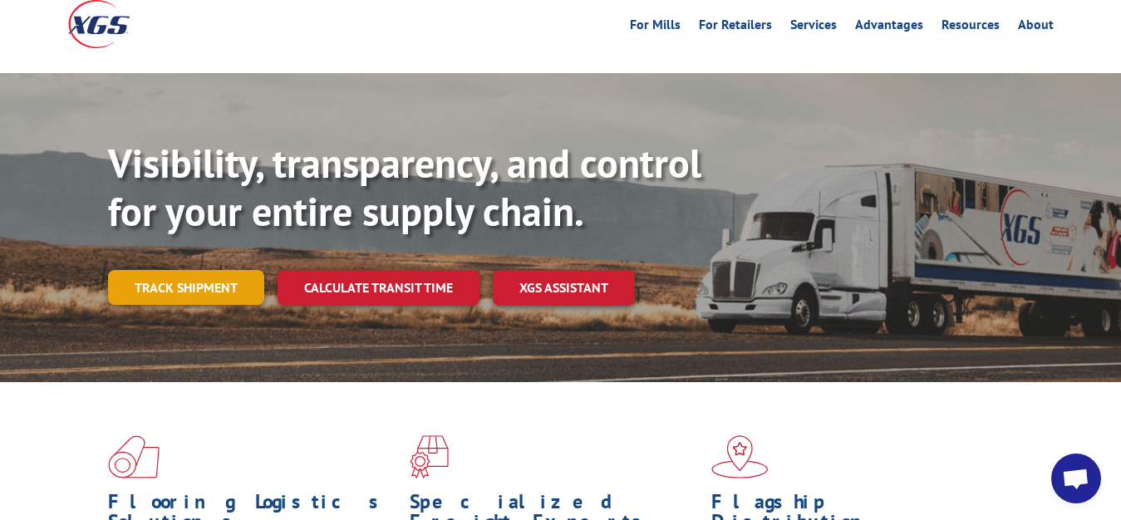
click at [212, 270] on link "Track shipment" at bounding box center [186, 287] width 156 height 35
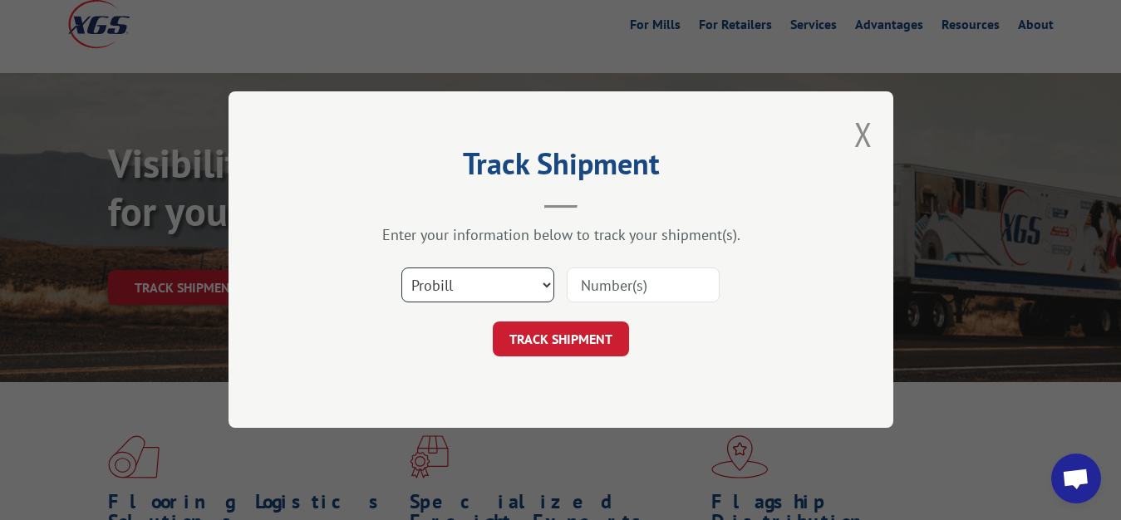
click at [401, 268] on select "Select category... Probill BOL PO" at bounding box center [477, 285] width 153 height 35
select select "bol"
click option "BOL" at bounding box center [0, 0] width 0 height 0
drag, startPoint x: 589, startPoint y: 296, endPoint x: 590, endPoint y: 287, distance: 8.4
click at [589, 292] on input at bounding box center [643, 285] width 153 height 35
